Goal: Check status

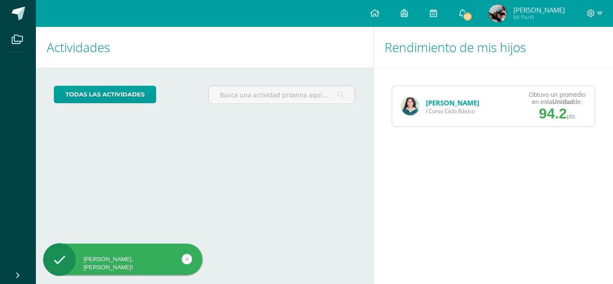
click at [446, 102] on link "[PERSON_NAME]" at bounding box center [452, 102] width 53 height 9
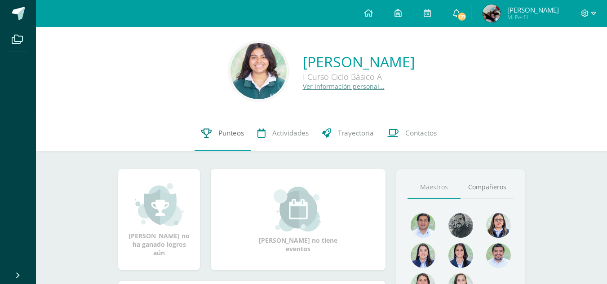
click at [208, 130] on icon at bounding box center [206, 132] width 10 height 9
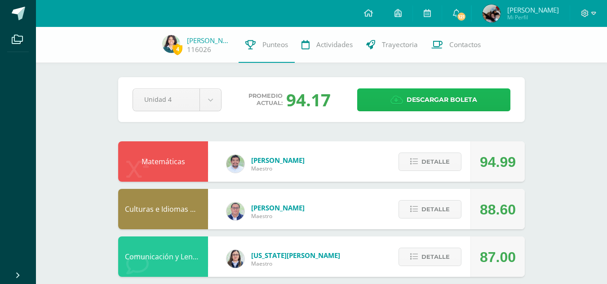
click at [483, 105] on link "Descargar boleta" at bounding box center [433, 99] width 153 height 23
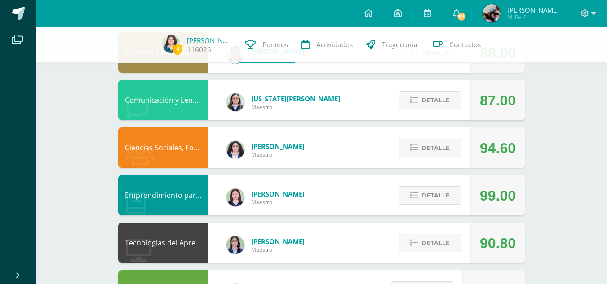
scroll to position [163, 0]
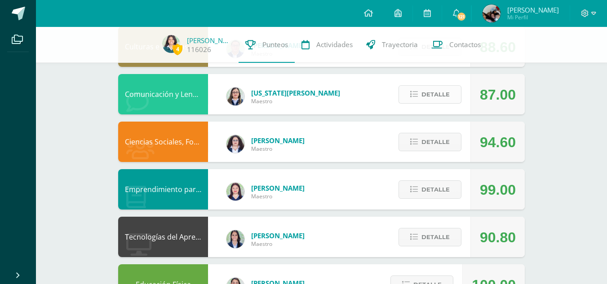
click at [425, 87] on span "Detalle" at bounding box center [435, 94] width 28 height 17
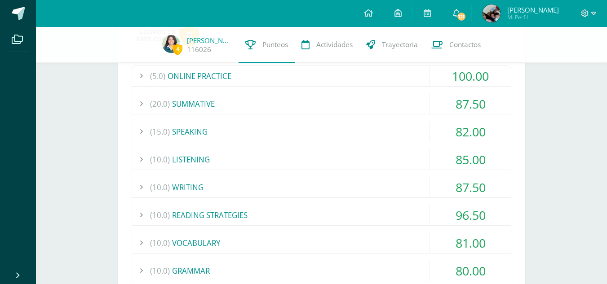
scroll to position [264, 0]
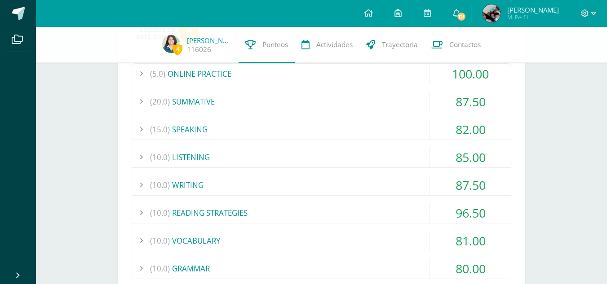
click at [439, 128] on div "82.00" at bounding box center [470, 129] width 81 height 20
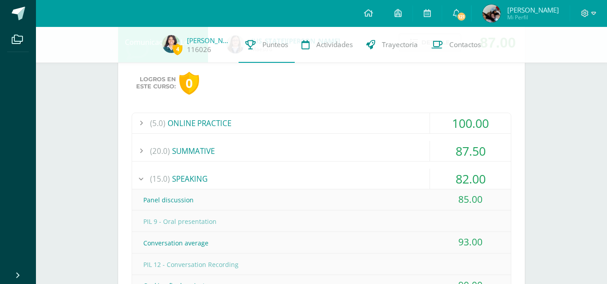
scroll to position [200, 0]
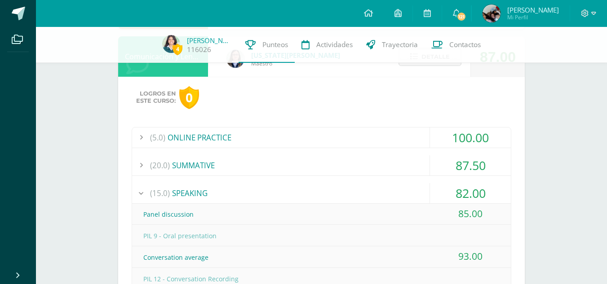
click at [467, 144] on div "100.00" at bounding box center [470, 138] width 81 height 20
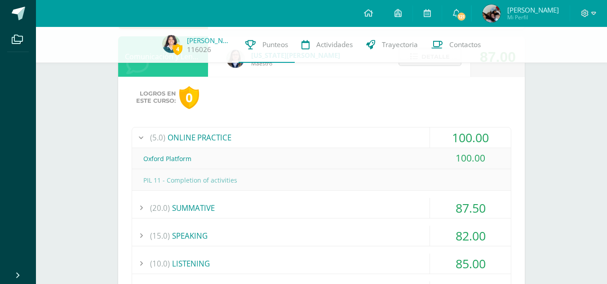
click at [467, 132] on div "100.00" at bounding box center [470, 138] width 81 height 20
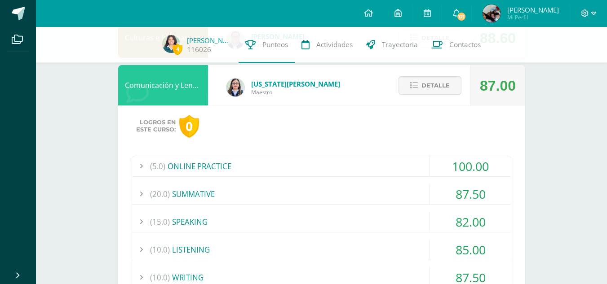
scroll to position [165, 0]
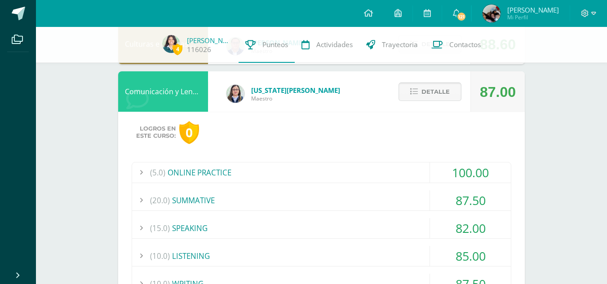
click at [413, 97] on button "Detalle" at bounding box center [429, 92] width 63 height 18
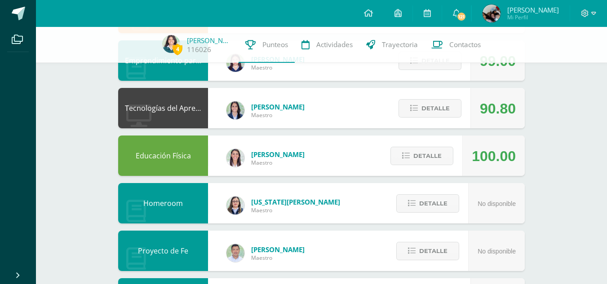
scroll to position [277, 0]
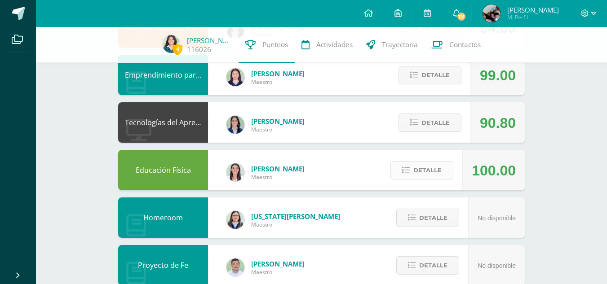
click at [418, 171] on span "Detalle" at bounding box center [427, 170] width 28 height 17
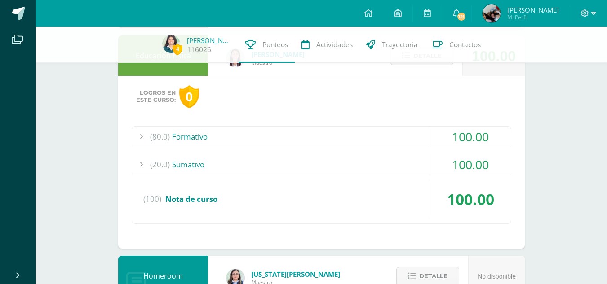
scroll to position [287, 0]
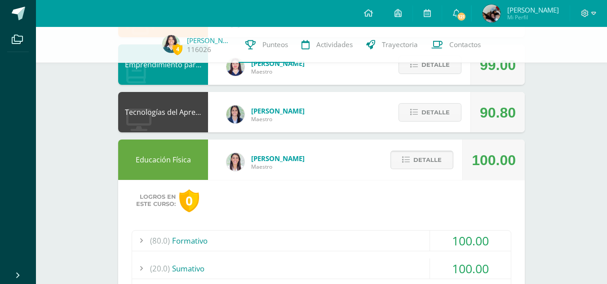
click at [420, 158] on span "Detalle" at bounding box center [427, 160] width 28 height 17
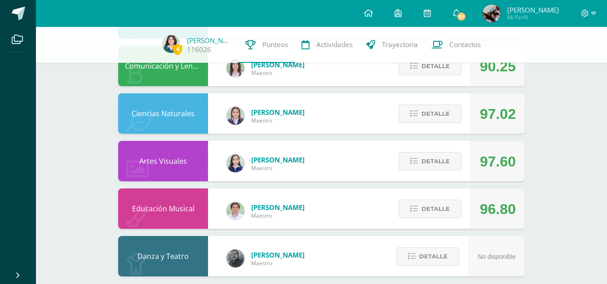
scroll to position [582, 0]
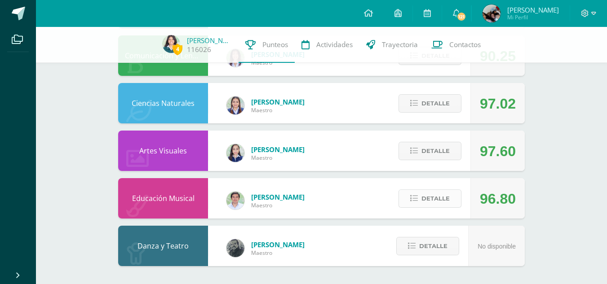
click at [453, 206] on button "Detalle" at bounding box center [429, 198] width 63 height 18
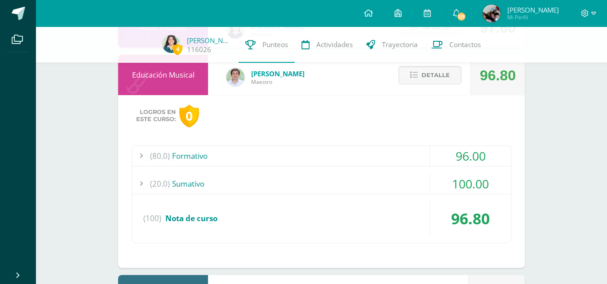
scroll to position [709, 0]
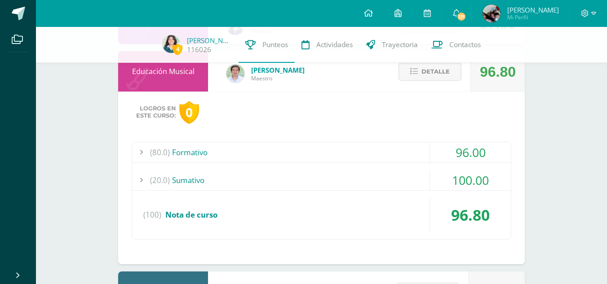
click at [449, 147] on div "96.00" at bounding box center [470, 152] width 81 height 20
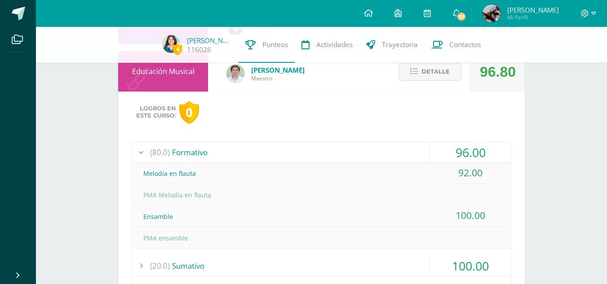
click at [453, 148] on div "96.00" at bounding box center [470, 152] width 81 height 20
